Goal: Obtain resource: Obtain resource

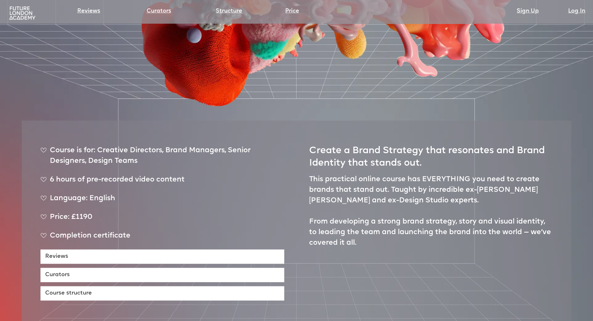
scroll to position [252, 0]
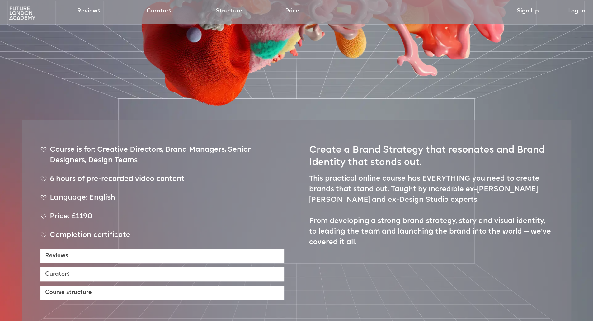
click at [334, 174] on p "This practical online course has EVERYTHING you need to create brands that stan…" at bounding box center [431, 211] width 244 height 74
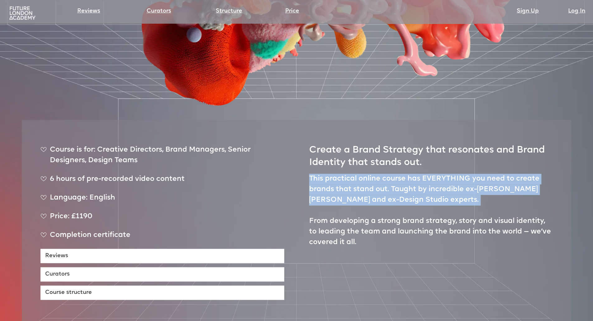
click at [334, 174] on p "This practical online course has EVERYTHING you need to create brands that stan…" at bounding box center [431, 211] width 244 height 74
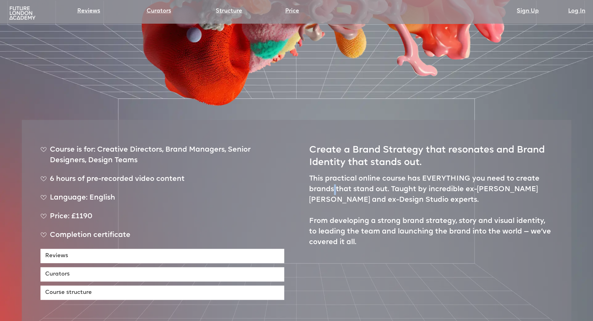
click at [334, 174] on p "This practical online course has EVERYTHING you need to create brands that stan…" at bounding box center [431, 211] width 244 height 74
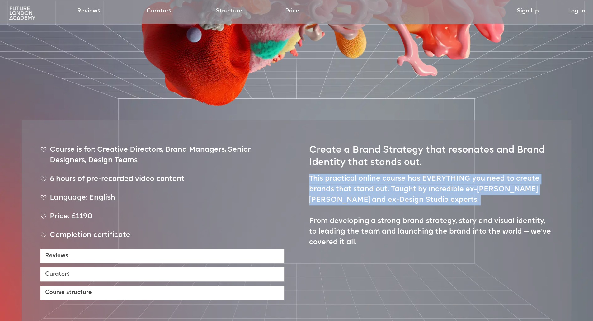
click at [334, 174] on p "This practical online course has EVERYTHING you need to create brands that stan…" at bounding box center [431, 211] width 244 height 74
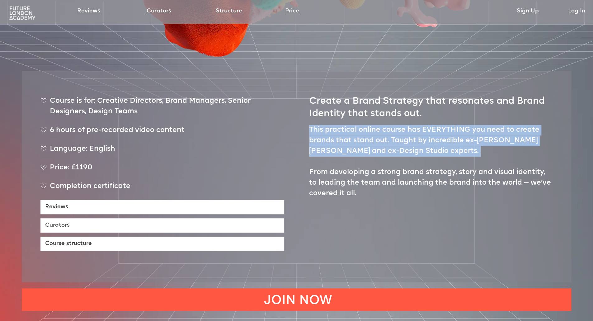
scroll to position [309, 0]
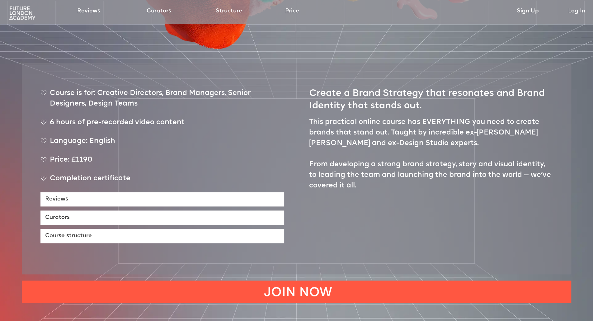
click at [334, 164] on p "This practical online course has EVERYTHING you need to create brands that stan…" at bounding box center [431, 154] width 244 height 74
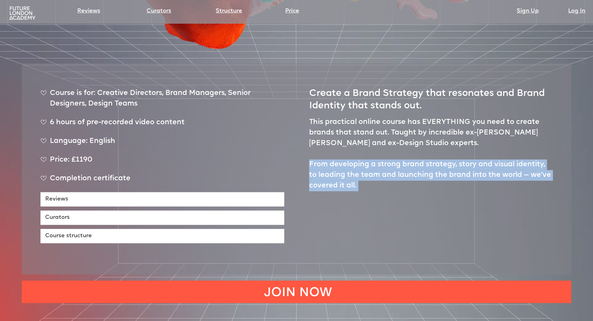
click at [334, 164] on p "This practical online course has EVERYTHING you need to create brands that stan…" at bounding box center [431, 154] width 244 height 74
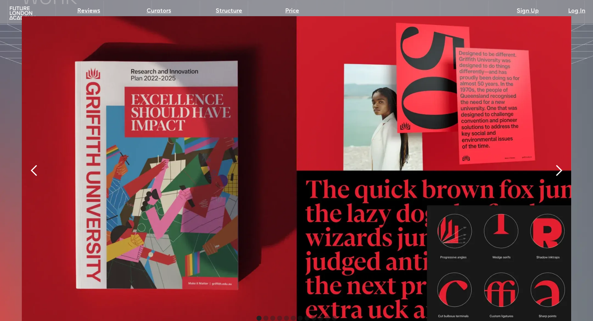
scroll to position [1453, 0]
click at [560, 164] on div "next slide" at bounding box center [559, 170] width 12 height 12
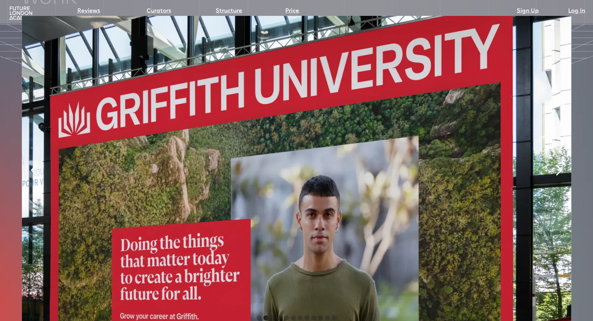
click at [560, 164] on div "next slide" at bounding box center [559, 170] width 12 height 12
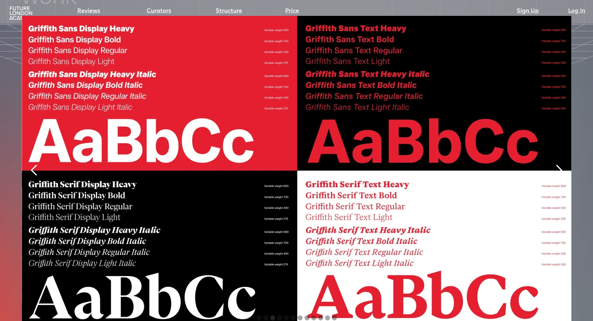
click at [560, 164] on div "next slide" at bounding box center [559, 170] width 12 height 12
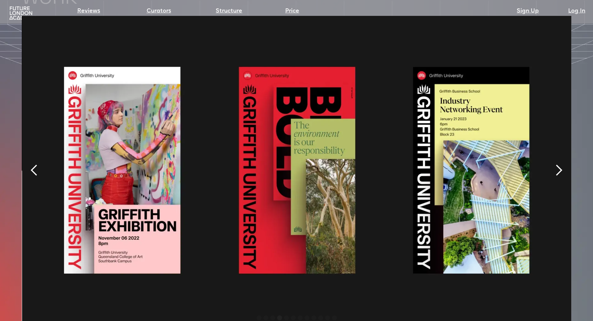
click at [560, 164] on div "next slide" at bounding box center [559, 170] width 12 height 12
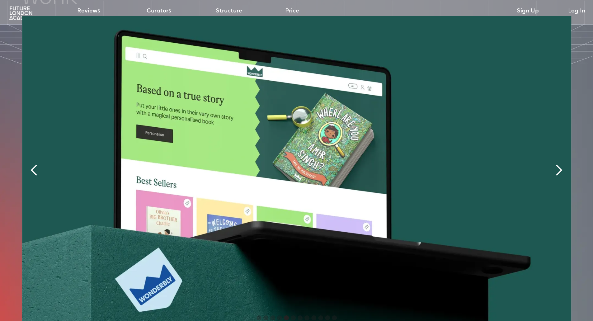
click at [560, 164] on div "next slide" at bounding box center [559, 170] width 12 height 12
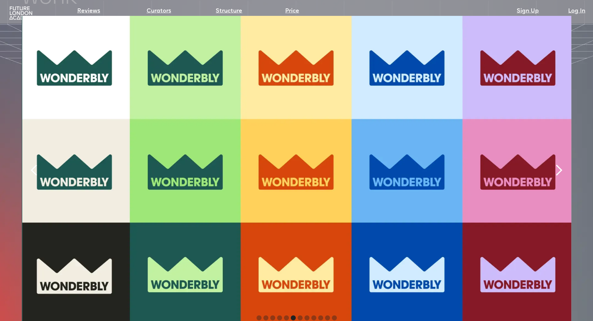
click at [560, 164] on div "next slide" at bounding box center [559, 170] width 12 height 12
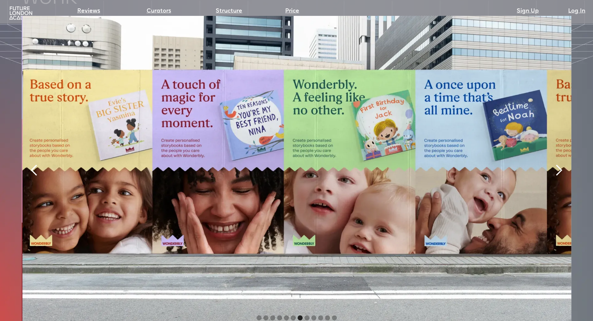
click at [560, 164] on div "next slide" at bounding box center [559, 170] width 12 height 12
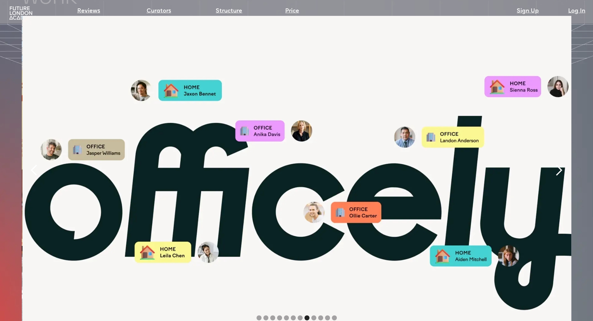
click at [560, 164] on div "next slide" at bounding box center [559, 170] width 12 height 12
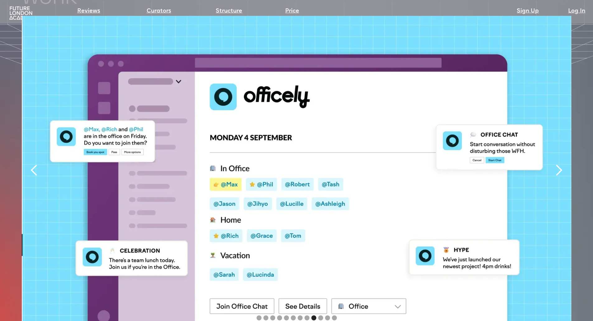
click at [560, 164] on div "next slide" at bounding box center [559, 170] width 12 height 12
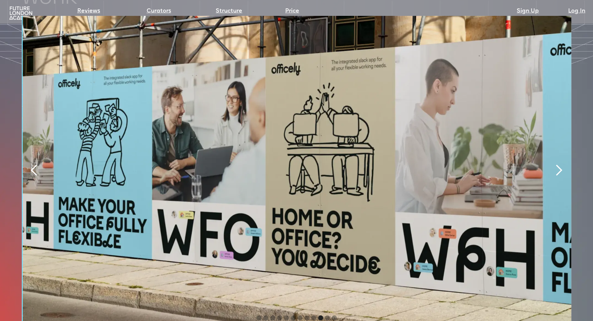
click at [560, 164] on div "next slide" at bounding box center [559, 170] width 12 height 12
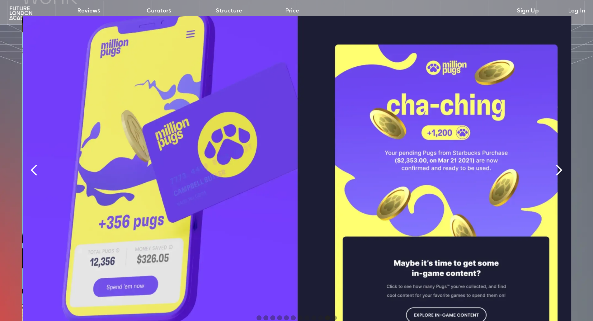
click at [560, 164] on div "next slide" at bounding box center [559, 170] width 12 height 12
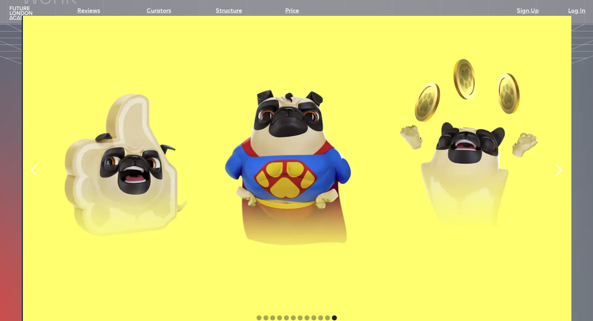
click at [560, 164] on div "next slide" at bounding box center [559, 170] width 12 height 12
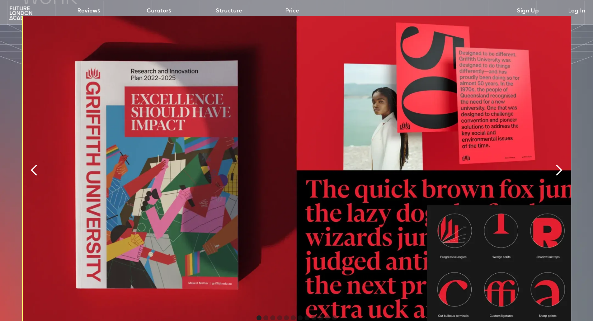
click at [560, 164] on div "next slide" at bounding box center [559, 170] width 12 height 12
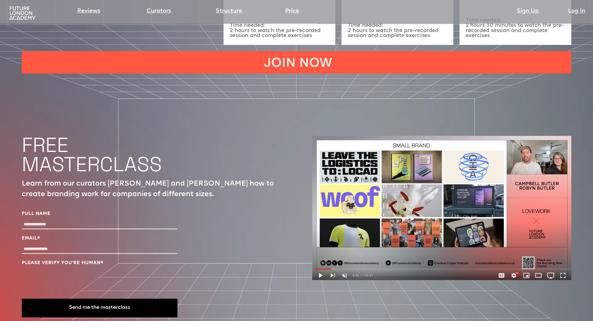
scroll to position [2151, 0]
click at [67, 220] on input "Full Name" at bounding box center [100, 224] width 156 height 9
type input "**********"
click at [57, 245] on input "**********" at bounding box center [100, 249] width 156 height 9
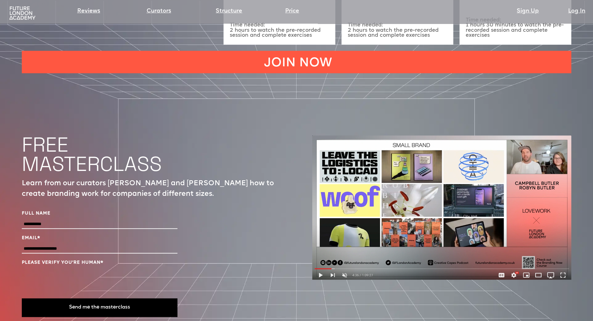
click at [57, 245] on input "**********" at bounding box center [100, 249] width 156 height 9
type input "**********"
click at [98, 298] on button "Send me the masterclass" at bounding box center [100, 307] width 156 height 19
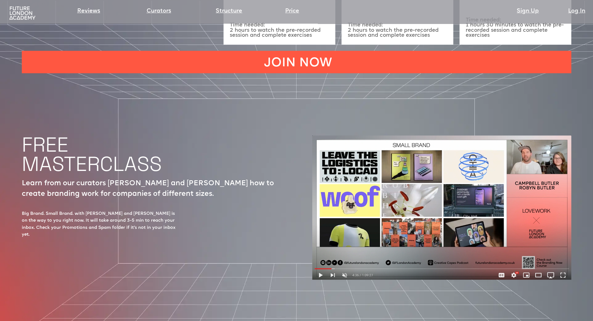
click at [321, 235] on img at bounding box center [441, 207] width 259 height 144
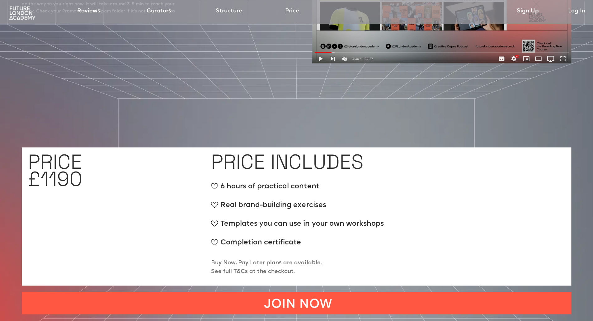
scroll to position [2369, 0]
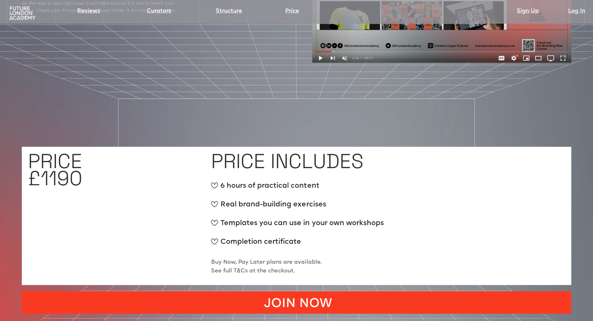
click at [332, 291] on link "JOIN NOW" at bounding box center [297, 302] width 550 height 22
